Goal: Transaction & Acquisition: Purchase product/service

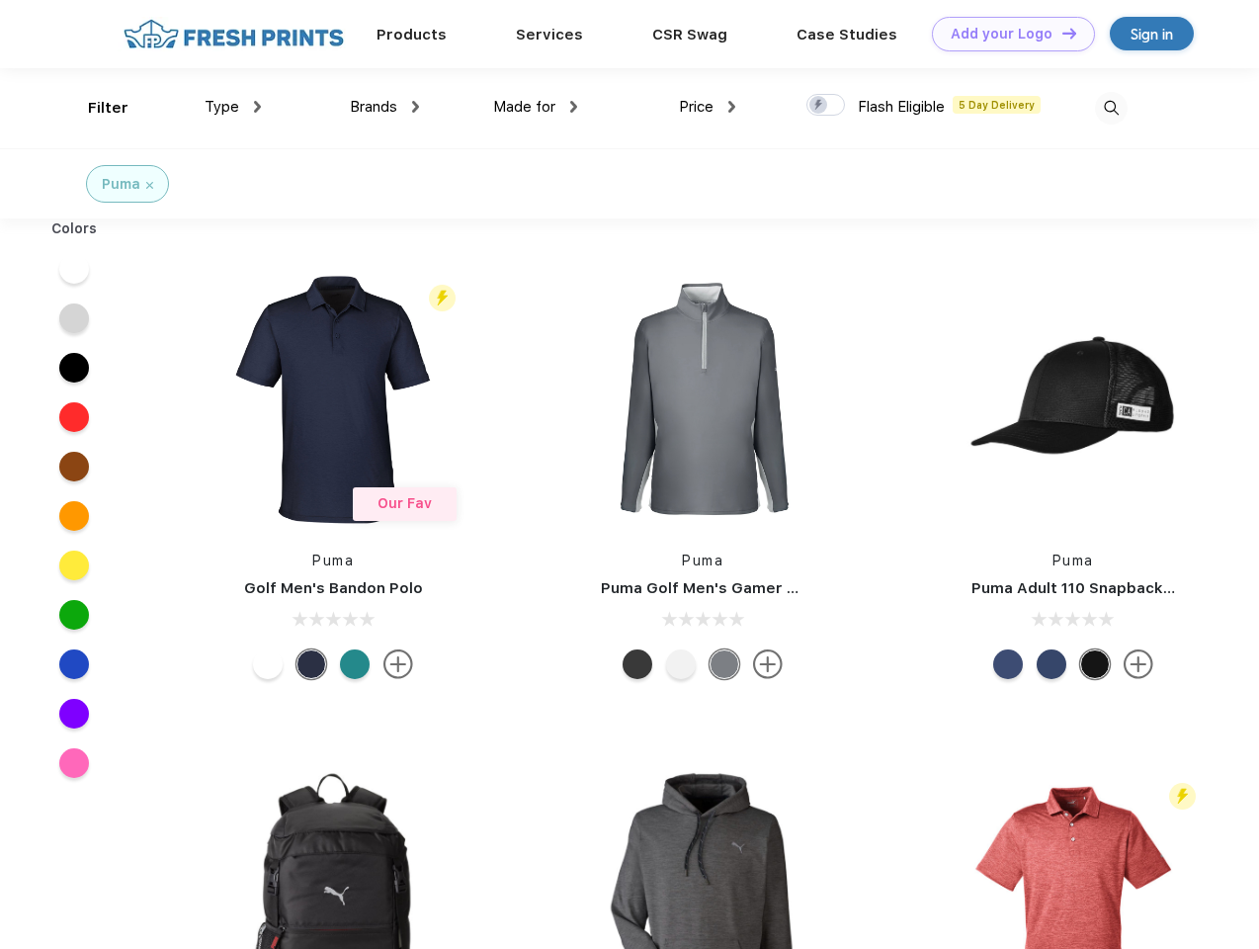
click at [1006, 34] on link "Add your Logo Design Tool" at bounding box center [1013, 34] width 163 height 35
click at [0, 0] on div "Design Tool" at bounding box center [0, 0] width 0 height 0
click at [1060, 33] on link "Add your Logo Design Tool" at bounding box center [1013, 34] width 163 height 35
click at [95, 108] on div "Filter" at bounding box center [108, 108] width 41 height 23
click at [233, 107] on span "Type" at bounding box center [222, 107] width 35 height 18
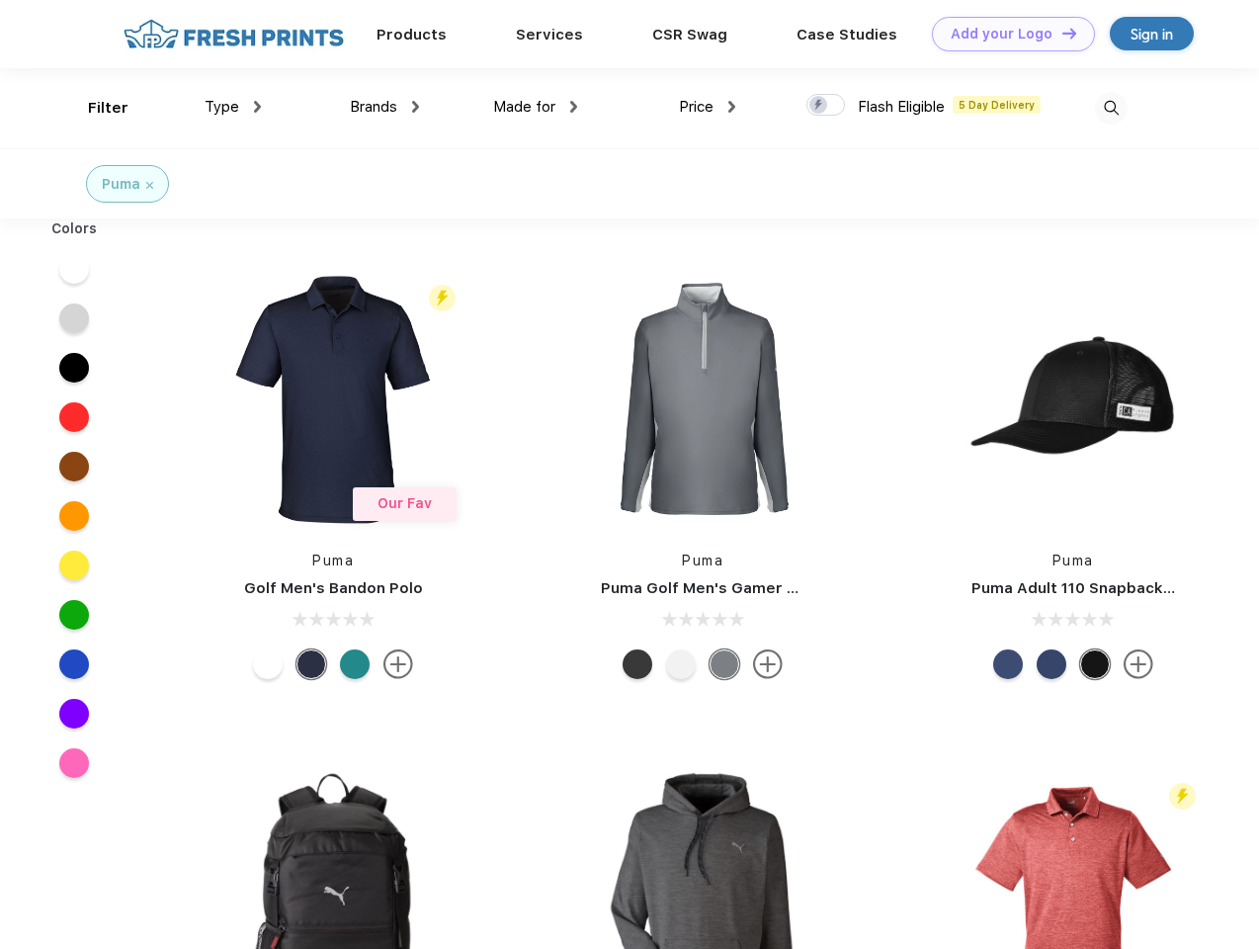
click at [384, 107] on span "Brands" at bounding box center [373, 107] width 47 height 18
click at [536, 107] on span "Made for" at bounding box center [524, 107] width 62 height 18
click at [708, 107] on span "Price" at bounding box center [696, 107] width 35 height 18
click at [826, 106] on div at bounding box center [825, 105] width 39 height 22
click at [819, 106] on input "checkbox" at bounding box center [812, 99] width 13 height 13
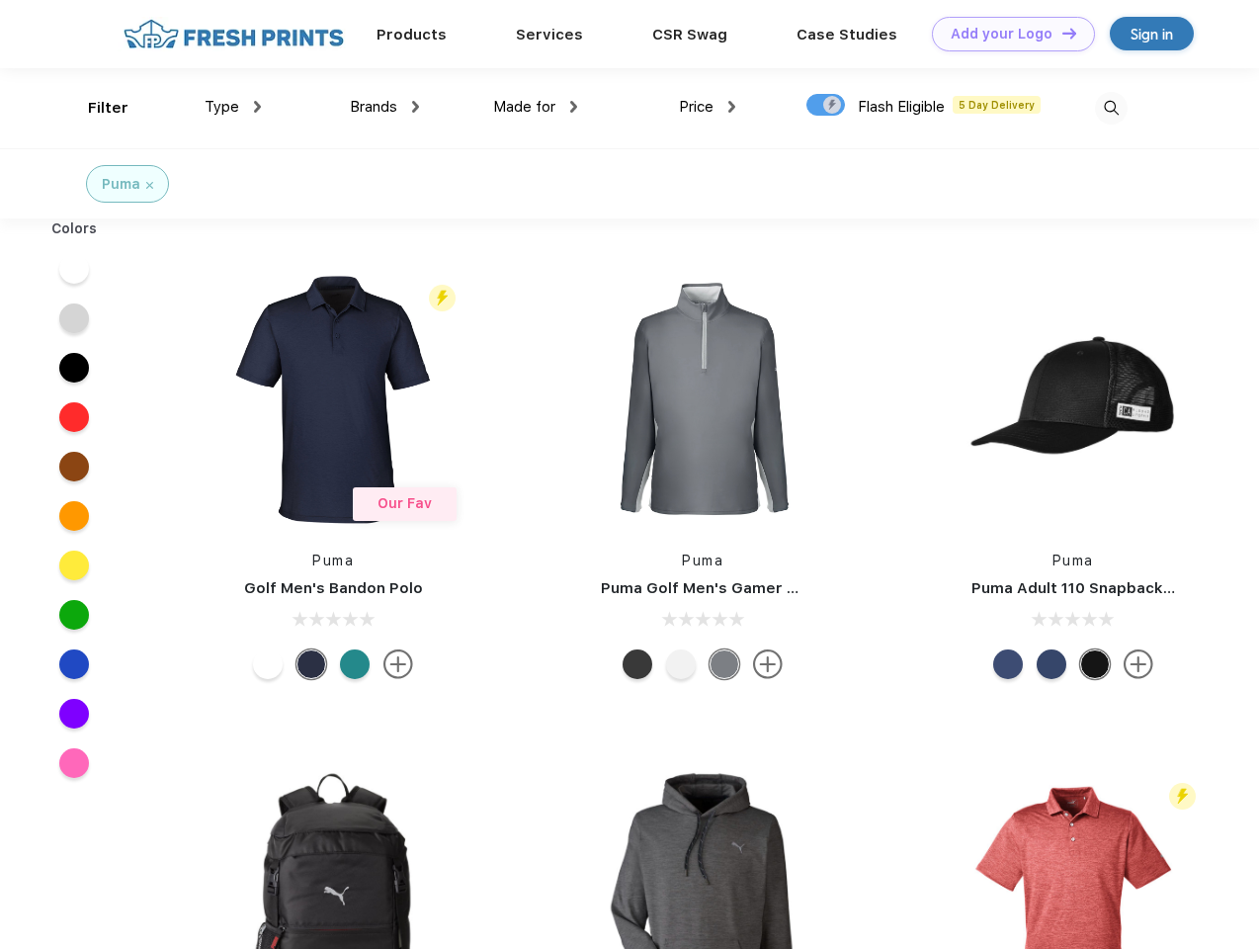
click at [1111, 108] on img at bounding box center [1111, 108] width 33 height 33
